Goal: Information Seeking & Learning: Check status

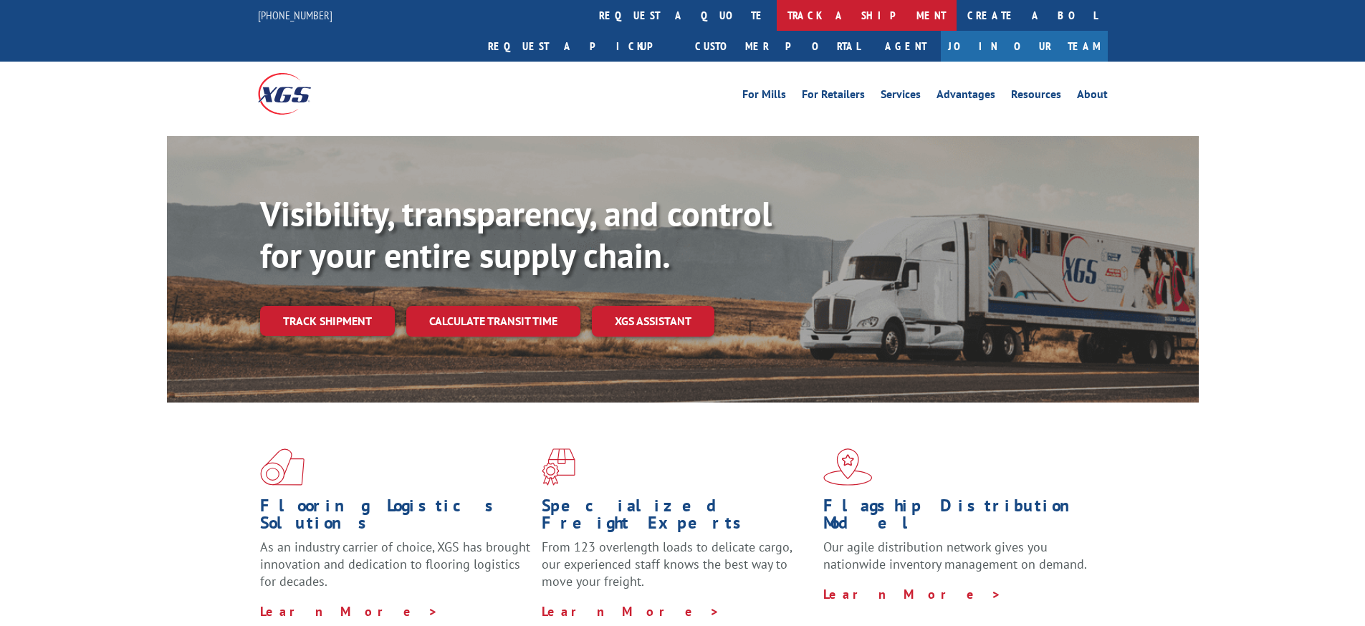
click at [777, 17] on link "track a shipment" at bounding box center [867, 15] width 180 height 31
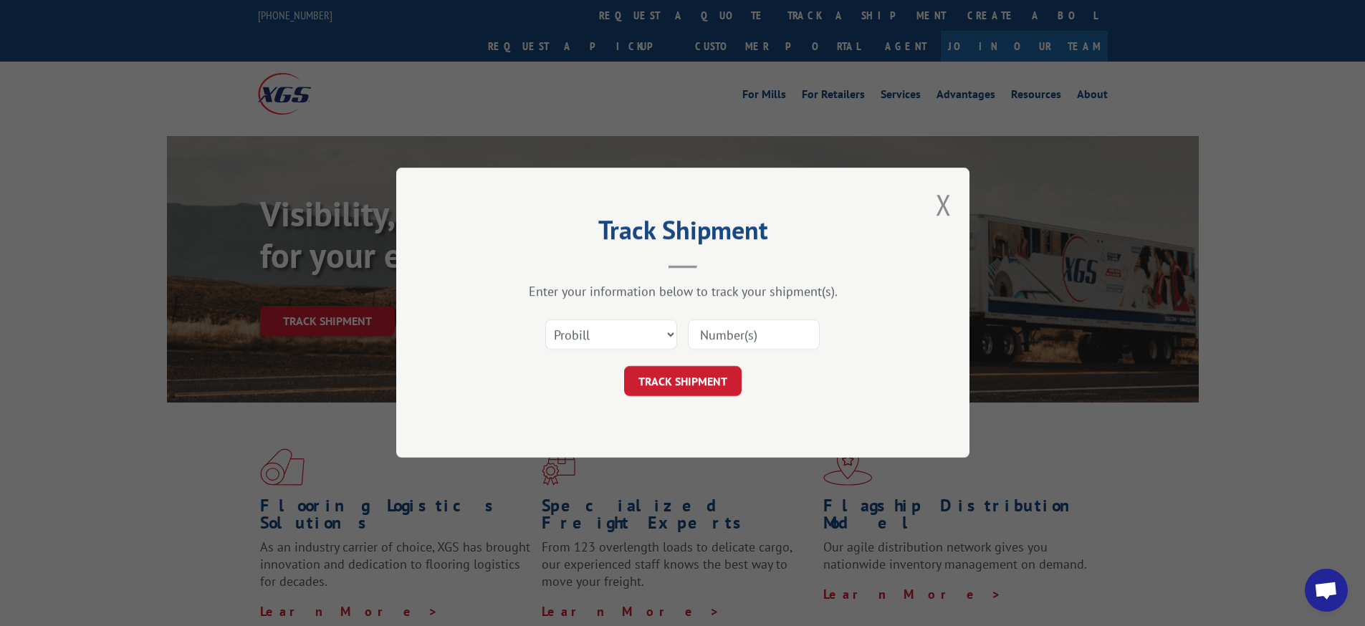
click at [741, 347] on input at bounding box center [754, 335] width 132 height 30
type input "16900858"
click at [683, 378] on button "TRACK SHIPMENT" at bounding box center [682, 382] width 117 height 30
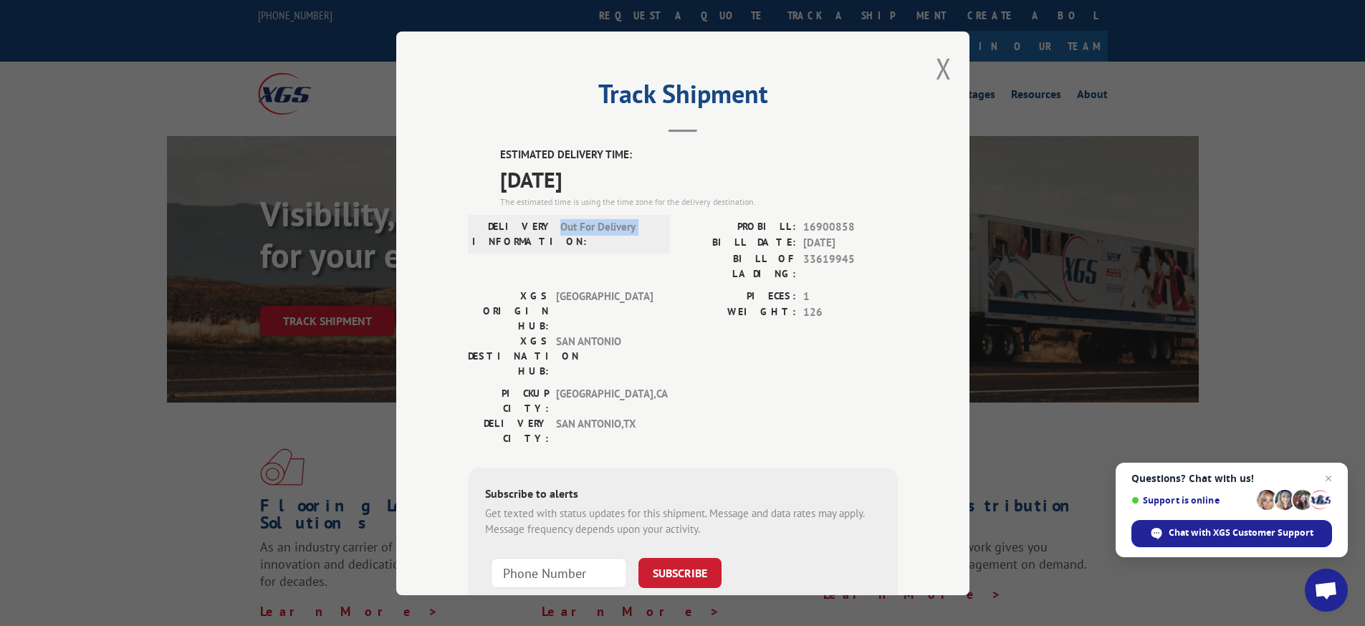
drag, startPoint x: 556, startPoint y: 223, endPoint x: 774, endPoint y: 213, distance: 218.7
click at [739, 213] on div "ESTIMATED DELIVERY TIME: [DATE] The estimated time is using the time zone for t…" at bounding box center [683, 404] width 430 height 515
click at [683, 273] on div "PROBILL: 16900858 BILL DATE: [DATE] BILL OF LADING: 33619945" at bounding box center [790, 253] width 215 height 69
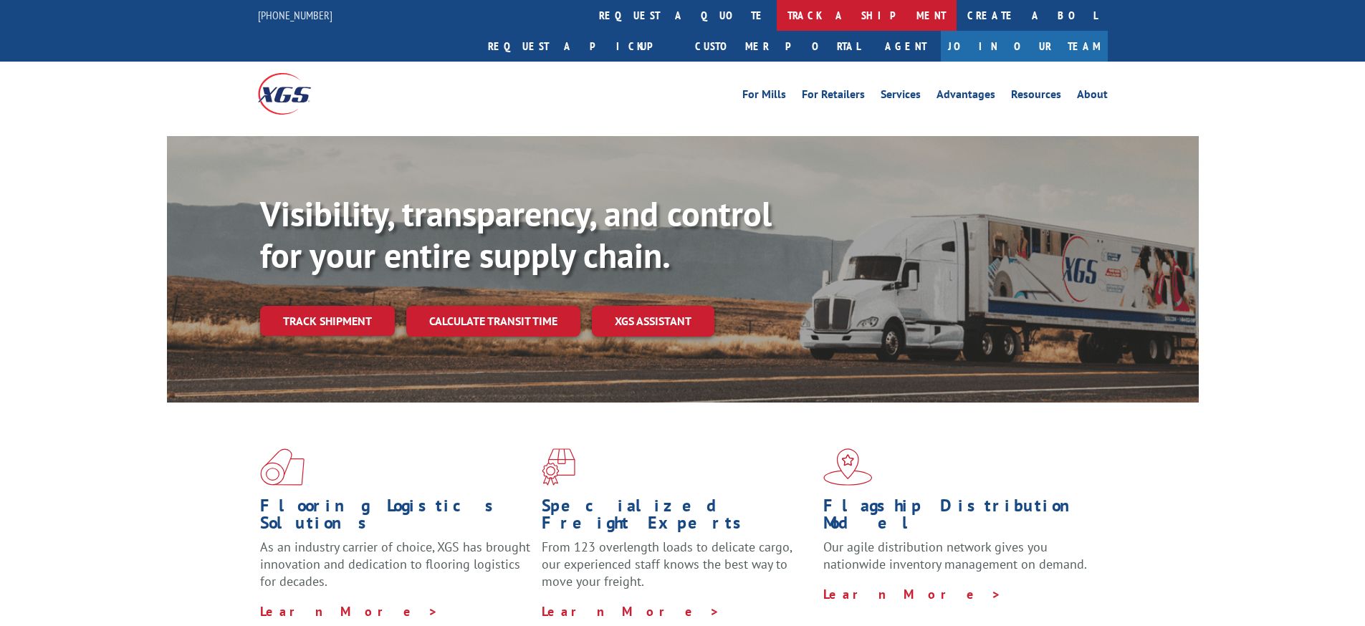
click at [777, 24] on link "track a shipment" at bounding box center [867, 15] width 180 height 31
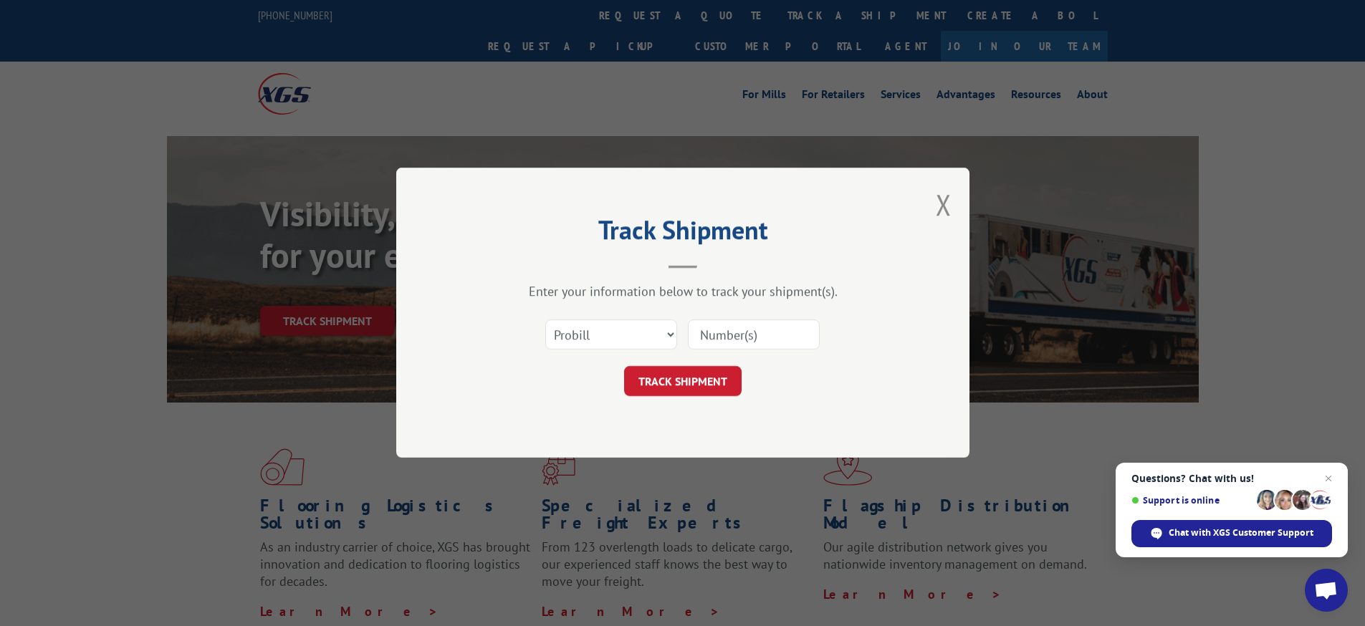
click at [762, 337] on input at bounding box center [754, 335] width 132 height 30
type input "16900858"
click at [681, 380] on button "TRACK SHIPMENT" at bounding box center [682, 382] width 117 height 30
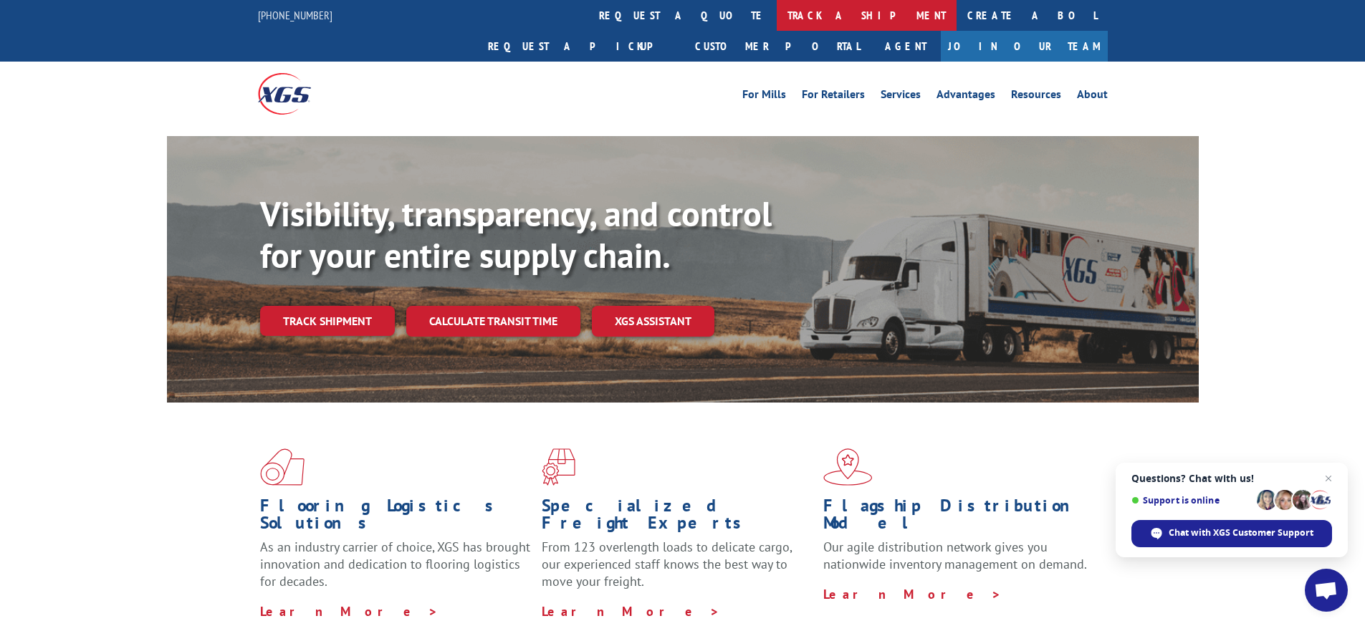
click at [777, 21] on link "track a shipment" at bounding box center [867, 15] width 180 height 31
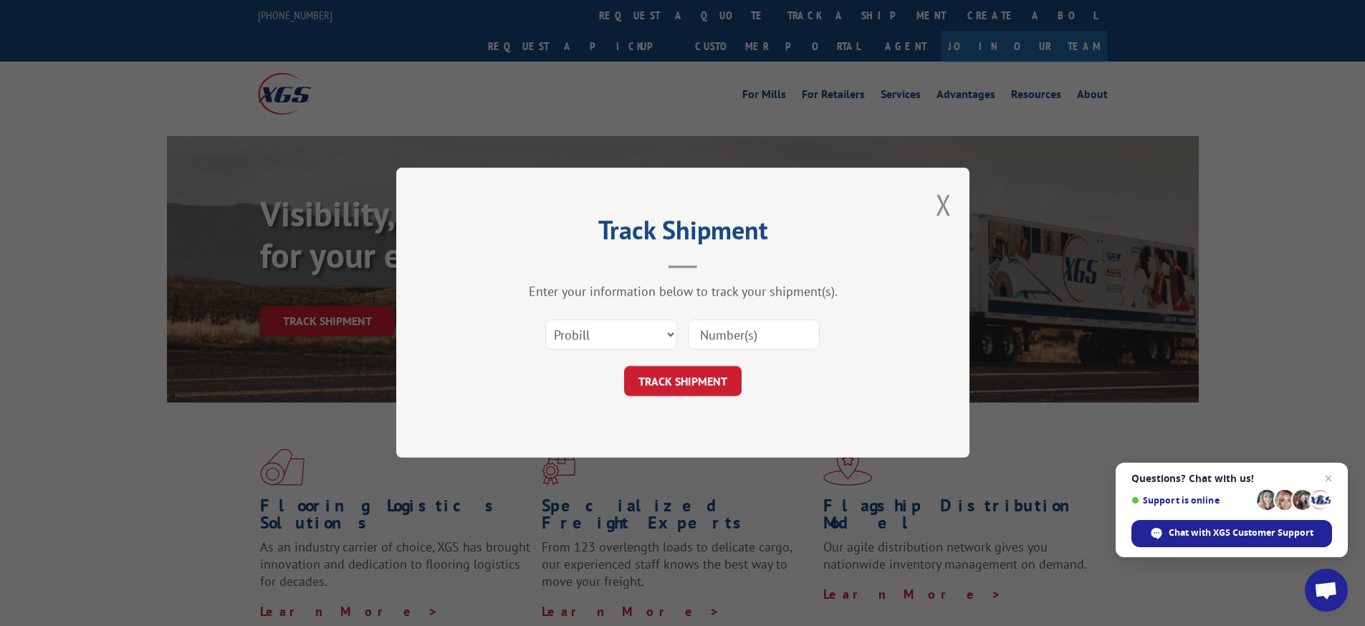
click at [754, 336] on input at bounding box center [754, 335] width 132 height 30
click at [667, 388] on button "TRACK SHIPMENT" at bounding box center [682, 382] width 117 height 30
type input "16900907"
click at [746, 337] on input "16900907" at bounding box center [754, 335] width 132 height 30
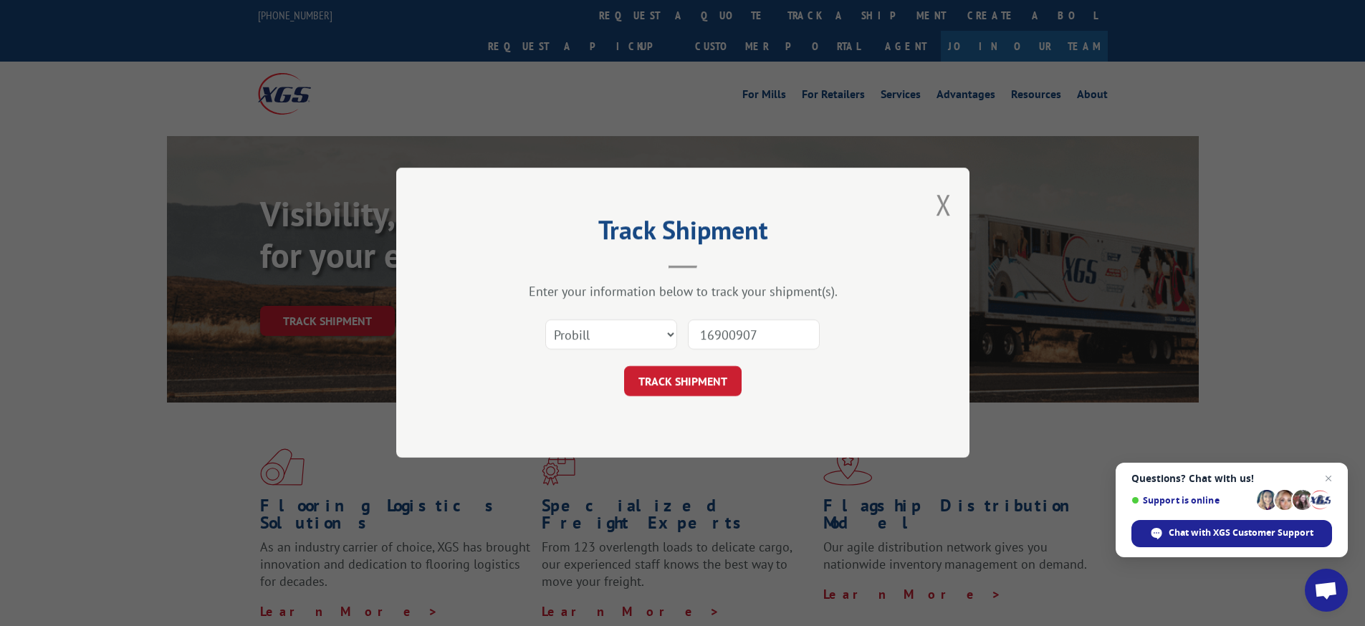
click at [746, 337] on input "16900907" at bounding box center [754, 335] width 132 height 30
click at [733, 337] on input at bounding box center [754, 335] width 132 height 30
type input "16900858"
click at [686, 383] on button "TRACK SHIPMENT" at bounding box center [682, 382] width 117 height 30
